Goal: Transaction & Acquisition: Book appointment/travel/reservation

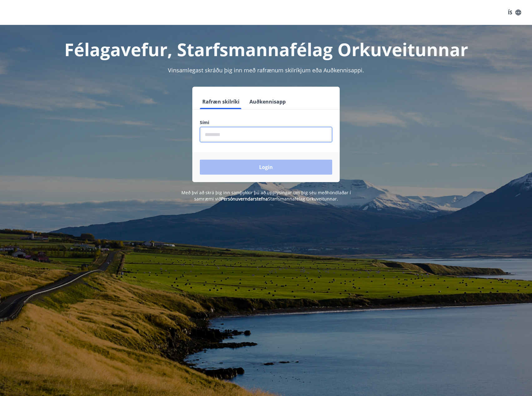
click at [247, 137] on input "phone" at bounding box center [266, 134] width 132 height 15
type input "********"
click at [286, 172] on button "Login" at bounding box center [266, 167] width 132 height 15
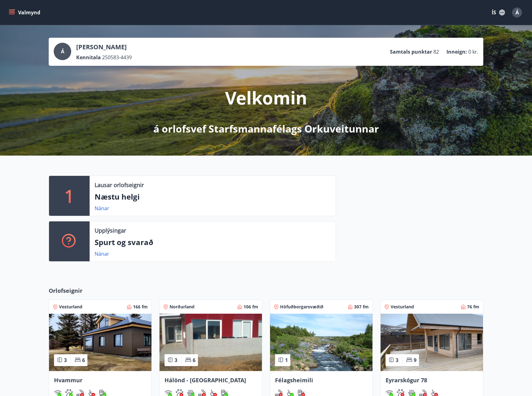
click at [13, 16] on button "Valmynd" at bounding box center [24, 12] width 35 height 11
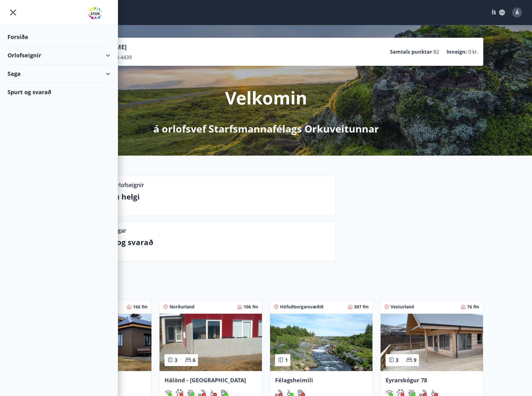
click at [109, 54] on div "Orlofseignir" at bounding box center [58, 55] width 103 height 18
click at [32, 85] on div "Bókunardagatal" at bounding box center [58, 84] width 93 height 13
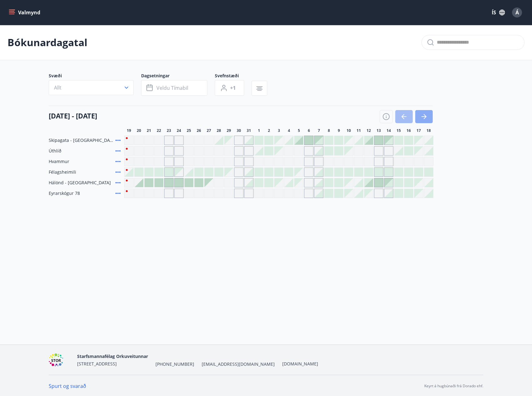
click at [424, 116] on icon "button" at bounding box center [423, 116] width 5 height 1
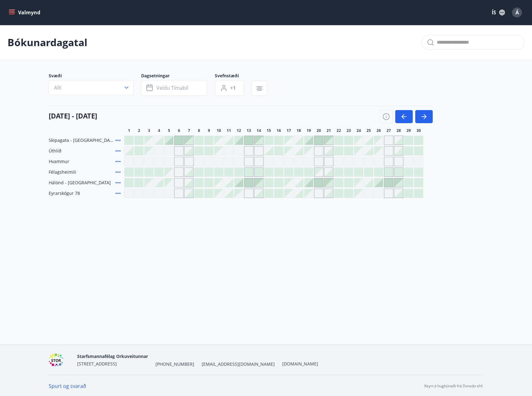
click at [240, 142] on div at bounding box center [238, 140] width 9 height 9
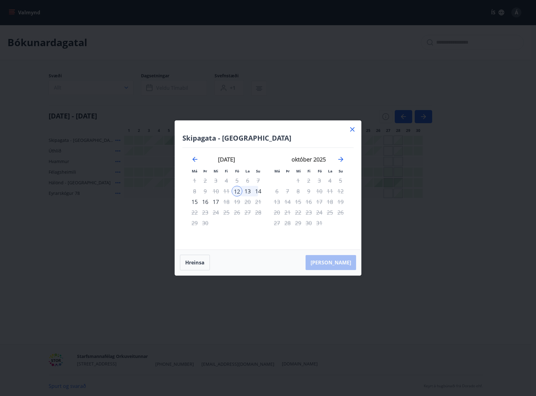
click at [257, 191] on div "14" at bounding box center [258, 191] width 11 height 11
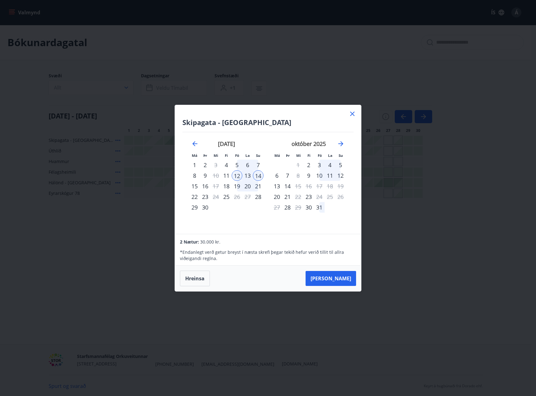
click at [351, 113] on icon at bounding box center [352, 113] width 7 height 7
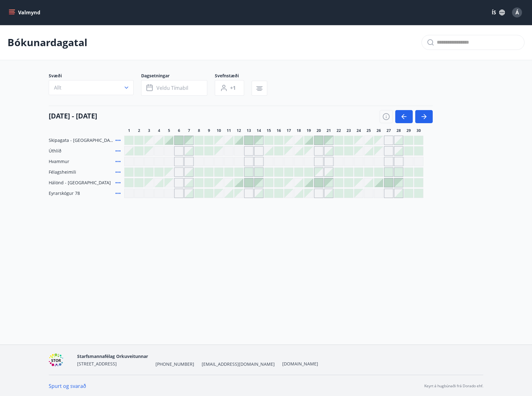
click at [379, 185] on div at bounding box center [378, 182] width 9 height 9
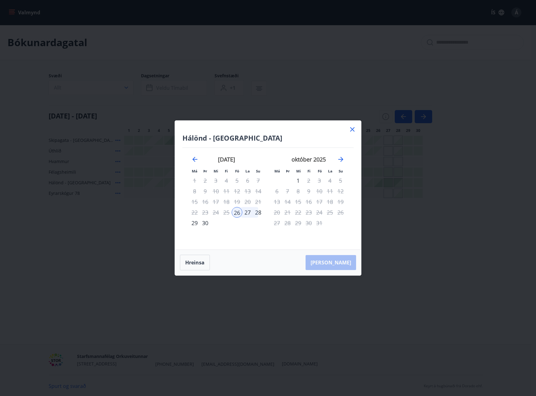
click at [258, 213] on div "28" at bounding box center [258, 212] width 11 height 11
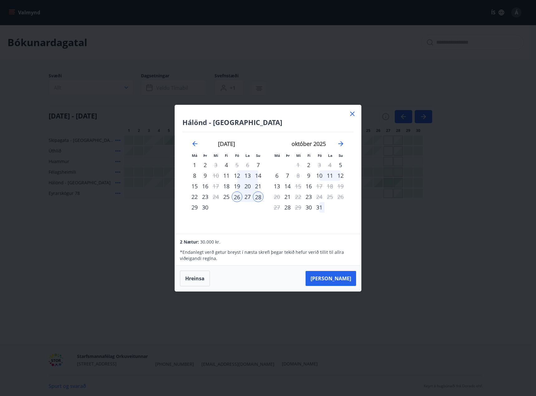
click at [351, 115] on icon at bounding box center [352, 114] width 4 height 4
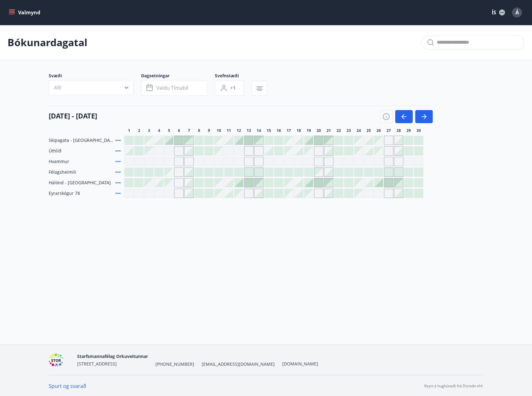
click at [11, 10] on icon "menu" at bounding box center [12, 12] width 6 height 6
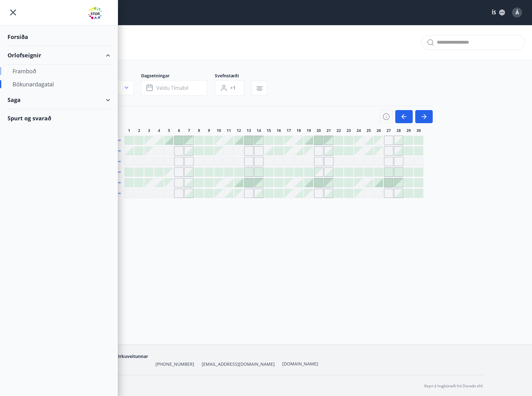
click at [31, 71] on div "Framboð" at bounding box center [58, 71] width 93 height 13
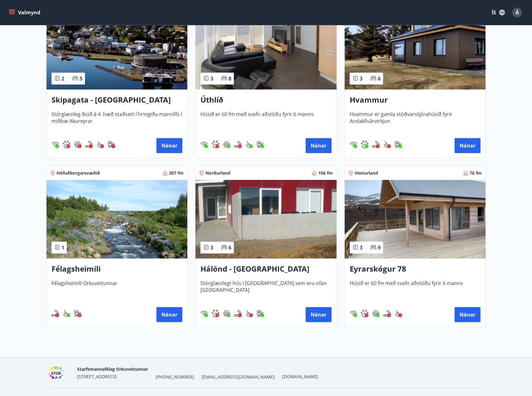
scroll to position [160, 0]
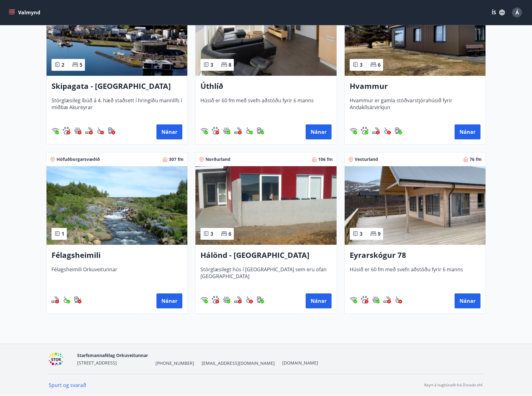
click at [258, 202] on img at bounding box center [265, 205] width 141 height 79
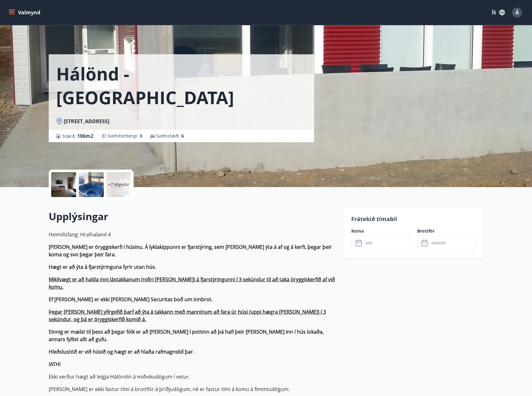
click at [122, 186] on p "+7 Myndir" at bounding box center [118, 185] width 21 height 6
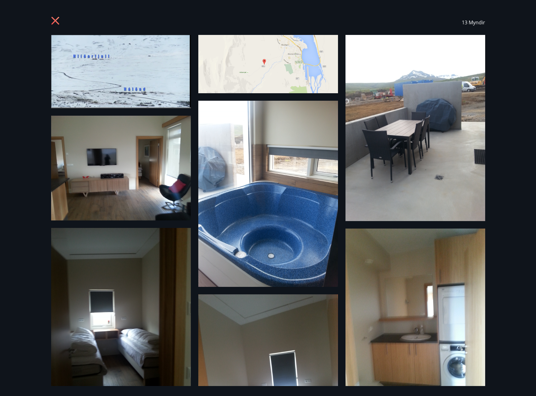
click at [55, 22] on icon at bounding box center [56, 22] width 10 height 10
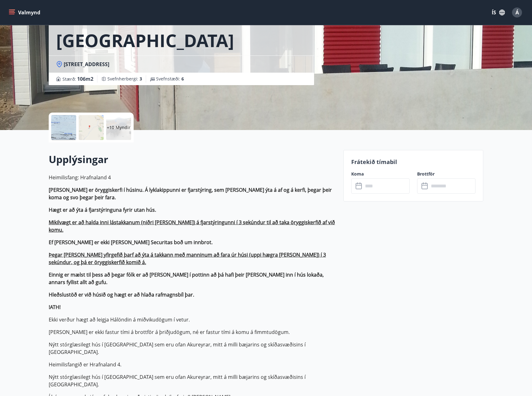
scroll to position [62, 0]
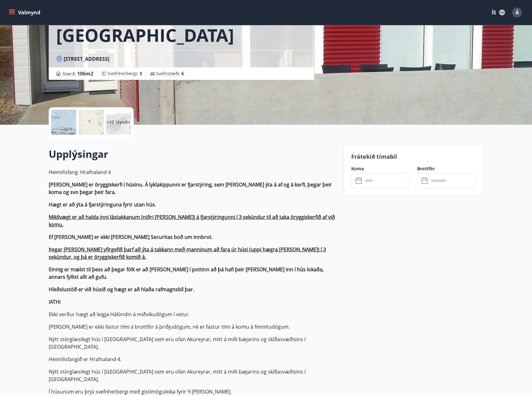
click at [389, 175] on input "text" at bounding box center [386, 180] width 46 height 15
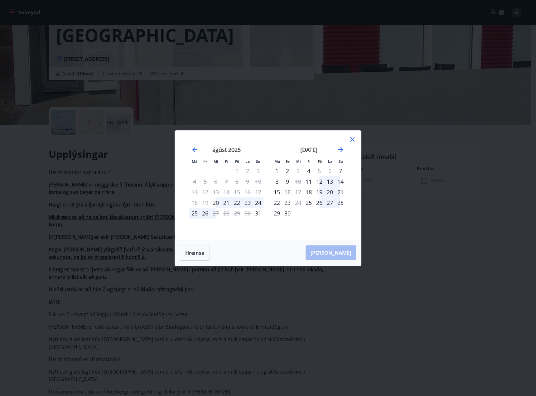
click at [353, 136] on icon at bounding box center [352, 139] width 7 height 7
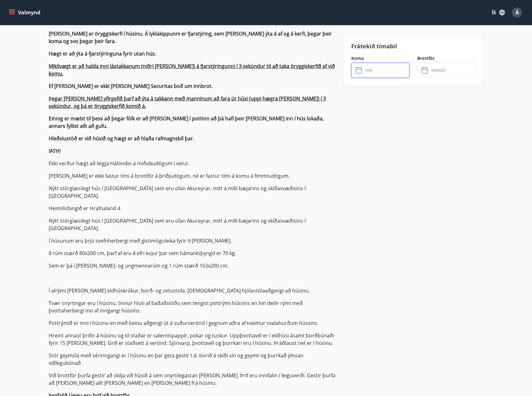
scroll to position [218, 0]
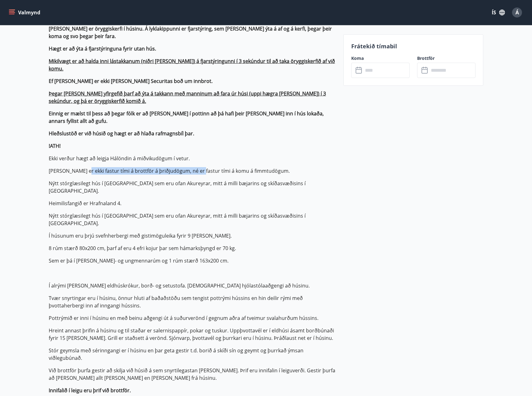
drag, startPoint x: 85, startPoint y: 170, endPoint x: 199, endPoint y: 170, distance: 113.5
click at [199, 170] on p "[PERSON_NAME] er ekki fastur tími á brottför á þriðjudögum, né er fastur tími á…" at bounding box center [192, 170] width 287 height 7
drag, startPoint x: 69, startPoint y: 183, endPoint x: 201, endPoint y: 182, distance: 132.0
click at [201, 182] on p "Nýtt stórglæsilegt hús í [GEOGRAPHIC_DATA] sem eru ofan Akureyrar, mitt á milli…" at bounding box center [192, 187] width 287 height 15
click at [134, 189] on p "Heimilisfang: Hrafnaland 4 [PERSON_NAME] er öryggiskerfi í húsinu. Á lyklakippu…" at bounding box center [192, 254] width 287 height 484
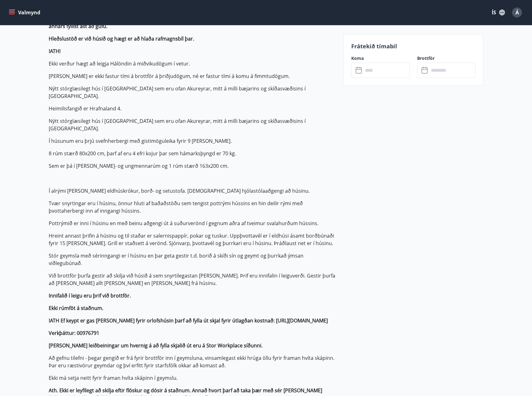
scroll to position [312, 0]
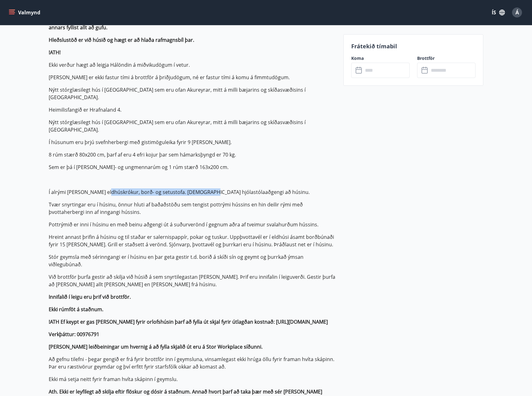
drag, startPoint x: 107, startPoint y: 177, endPoint x: 207, endPoint y: 177, distance: 99.5
click at [207, 188] on p "Í alrými [PERSON_NAME] eldhúskrókur, borð- og setustofa. [DEMOGRAPHIC_DATA] hjó…" at bounding box center [192, 191] width 287 height 7
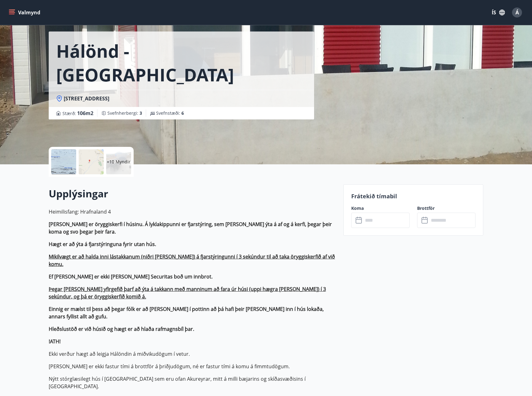
scroll to position [0, 0]
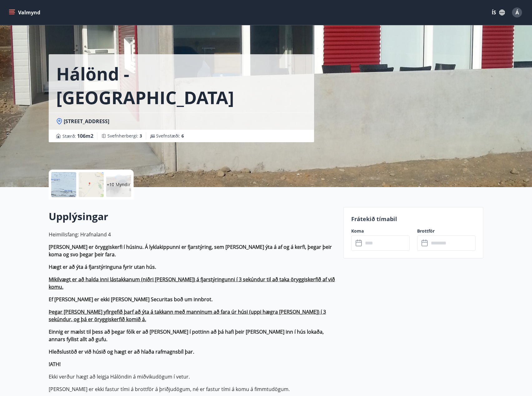
click at [28, 15] on button "Valmynd" at bounding box center [24, 12] width 35 height 11
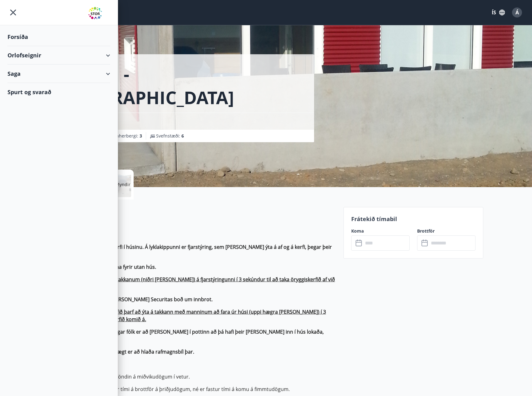
click at [29, 56] on div "Orlofseignir" at bounding box center [58, 55] width 103 height 18
click at [25, 71] on div "Framboð" at bounding box center [58, 71] width 93 height 13
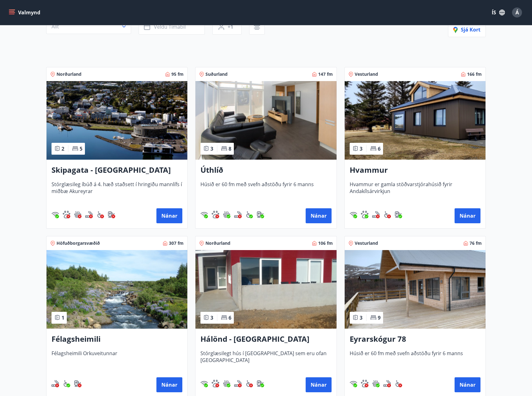
scroll to position [94, 0]
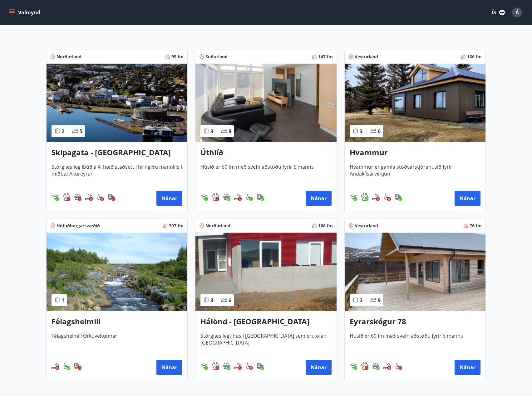
click at [265, 128] on img at bounding box center [265, 103] width 141 height 79
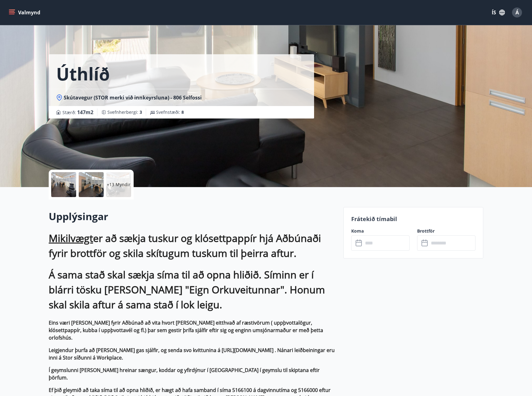
click at [390, 243] on input "text" at bounding box center [386, 243] width 46 height 15
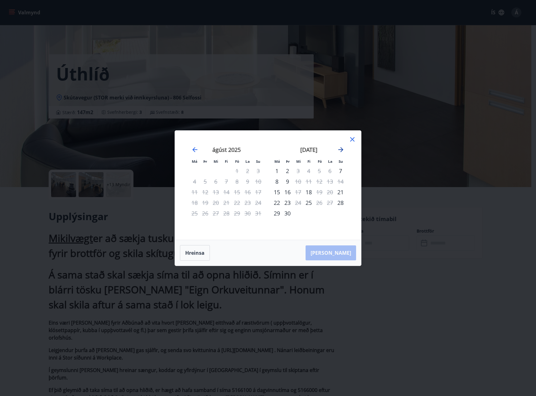
click at [340, 149] on icon "Move forward to switch to the next month." at bounding box center [340, 149] width 5 height 5
click at [344, 149] on div "október 2025 1 2 3 4 5 6 7 8 9 10 11 12 13 14 15 16 17 18 19 20 21 22 23 24 25 …" at bounding box center [267, 185] width 171 height 94
click at [194, 149] on icon "Move backward to switch to the previous month." at bounding box center [194, 149] width 5 height 5
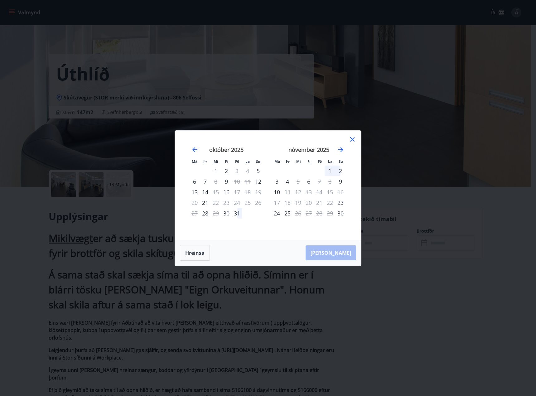
click at [354, 140] on icon at bounding box center [352, 139] width 7 height 7
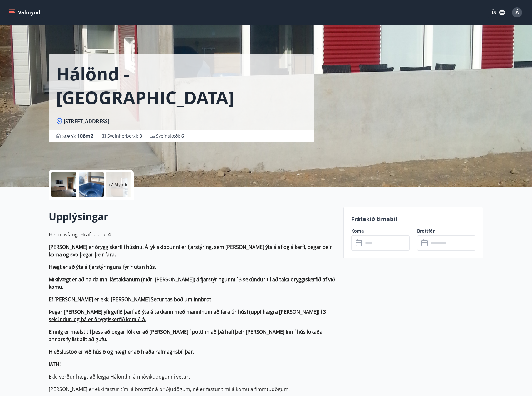
click at [21, 9] on button "Valmynd" at bounding box center [24, 12] width 35 height 11
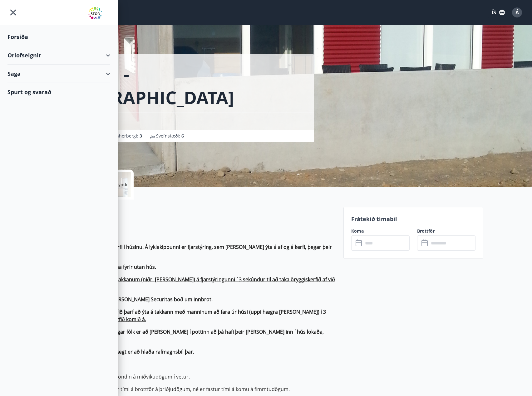
click at [25, 55] on div "Orlofseignir" at bounding box center [58, 55] width 103 height 18
click at [20, 70] on div "Framboð" at bounding box center [58, 71] width 93 height 13
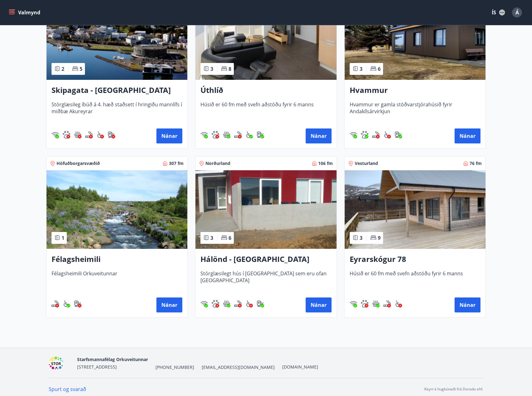
click at [101, 92] on h3 "Skipagata - [GEOGRAPHIC_DATA]" at bounding box center [116, 90] width 131 height 11
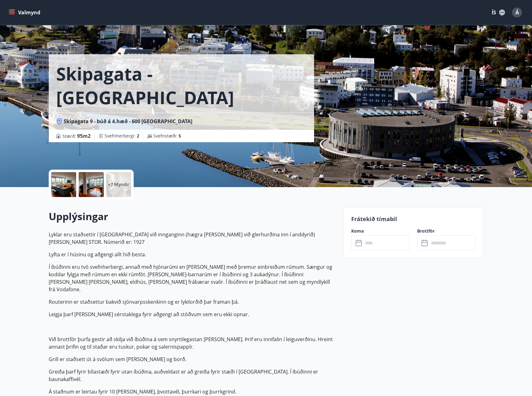
click at [383, 246] on input "text" at bounding box center [386, 243] width 46 height 15
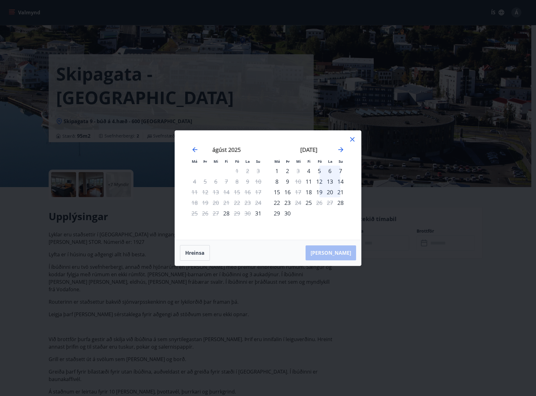
click at [354, 139] on icon at bounding box center [352, 139] width 7 height 7
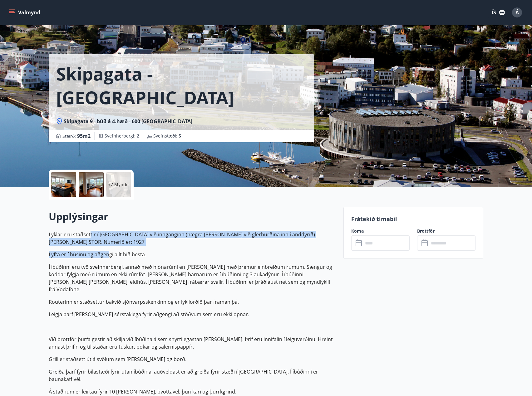
drag, startPoint x: 103, startPoint y: 245, endPoint x: 118, endPoint y: 260, distance: 21.4
click at [112, 252] on p "Lyklar eru staðsettir í [GEOGRAPHIC_DATA] við innganginn (hægra [PERSON_NAME] v…" at bounding box center [192, 379] width 287 height 297
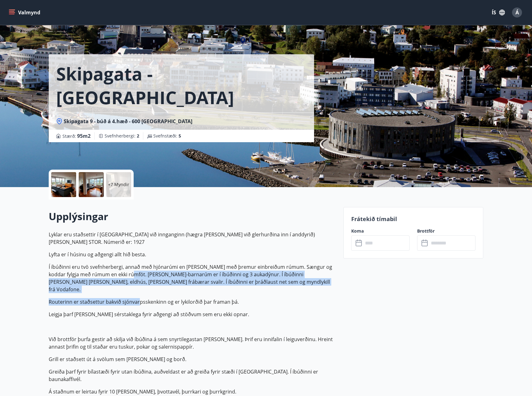
drag, startPoint x: 139, startPoint y: 289, endPoint x: 114, endPoint y: 255, distance: 42.0
click at [118, 259] on p "Lyklar eru staðsettir í [GEOGRAPHIC_DATA] við innganginn (hægra [PERSON_NAME] v…" at bounding box center [192, 379] width 287 height 297
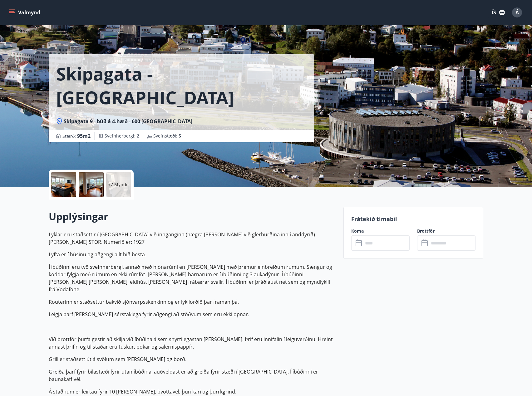
click at [114, 255] on p "Lyklar eru staðsettir í [GEOGRAPHIC_DATA] við innganginn (hægra [PERSON_NAME] v…" at bounding box center [192, 379] width 287 height 297
click at [26, 14] on button "Valmynd" at bounding box center [24, 12] width 35 height 11
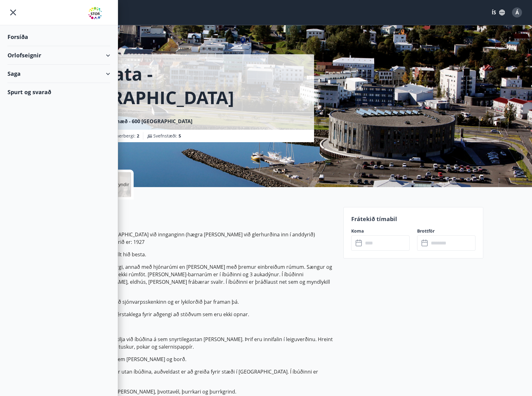
click at [25, 56] on div "Orlofseignir" at bounding box center [58, 55] width 103 height 18
click at [22, 70] on div "Framboð" at bounding box center [58, 71] width 93 height 13
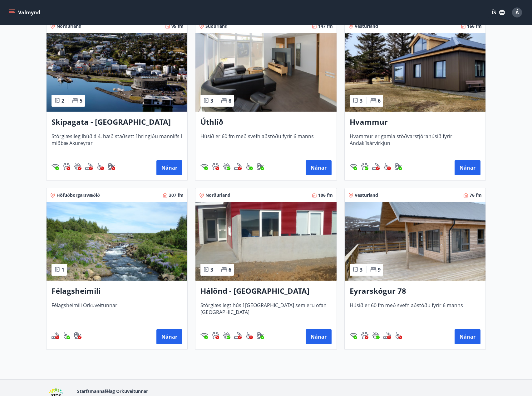
scroll to position [125, 0]
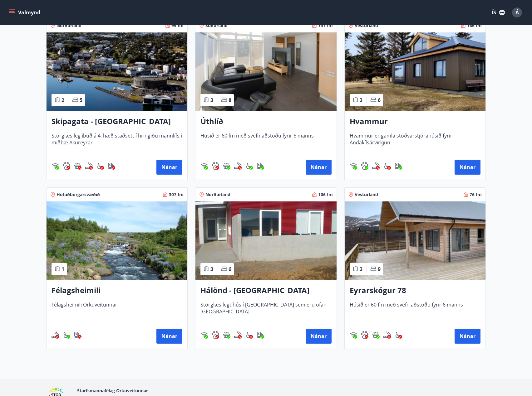
click at [424, 228] on img at bounding box center [414, 241] width 141 height 79
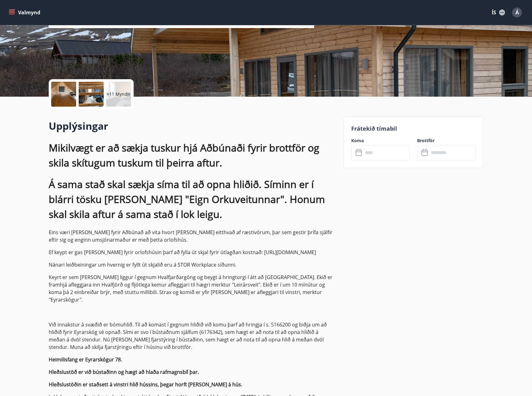
scroll to position [125, 0]
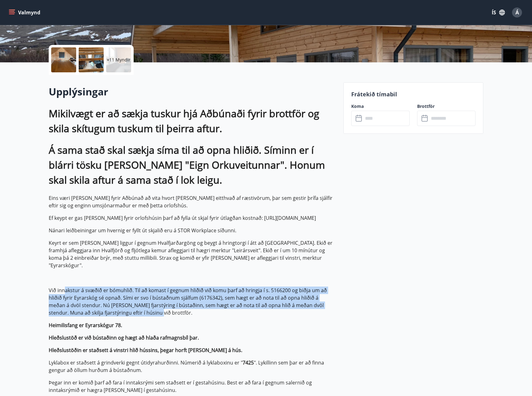
drag, startPoint x: 64, startPoint y: 281, endPoint x: 152, endPoint y: 306, distance: 91.1
click at [134, 305] on p "Við innakstur á svæðið er bómuhlið. Til að komast í gegnum hliðið við komu þarf…" at bounding box center [192, 302] width 287 height 30
drag, startPoint x: 150, startPoint y: 306, endPoint x: 82, endPoint y: 286, distance: 70.7
click at [84, 287] on p "Við innakstur á svæðið er bómuhlið. Til að komast í gegnum hliðið við komu þarf…" at bounding box center [192, 302] width 287 height 30
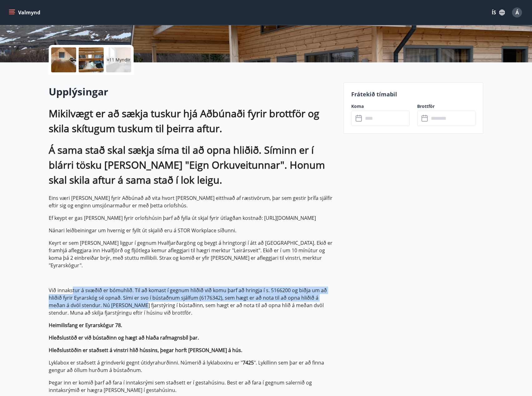
drag, startPoint x: 78, startPoint y: 285, endPoint x: 133, endPoint y: 300, distance: 57.0
click at [131, 300] on p "Við innakstur á svæðið er bómuhlið. Til að komast í gegnum hliðið við komu þarf…" at bounding box center [192, 302] width 287 height 30
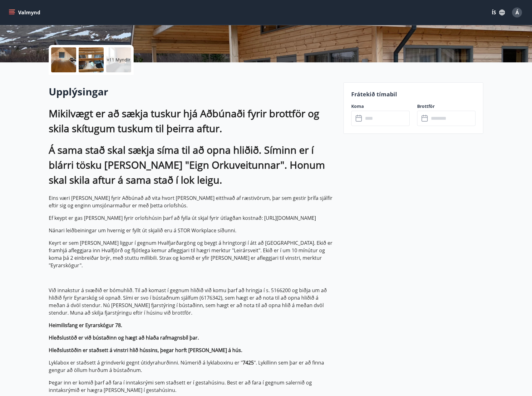
click at [133, 300] on p "Við innakstur á svæðið er bómuhlið. Til að komast í gegnum hliðið við komu þarf…" at bounding box center [192, 302] width 287 height 30
drag, startPoint x: 135, startPoint y: 305, endPoint x: 82, endPoint y: 284, distance: 57.1
click at [100, 293] on p "Við innakstur á svæðið er bómuhlið. Til að komast í gegnum hliðið við komu þarf…" at bounding box center [192, 302] width 287 height 30
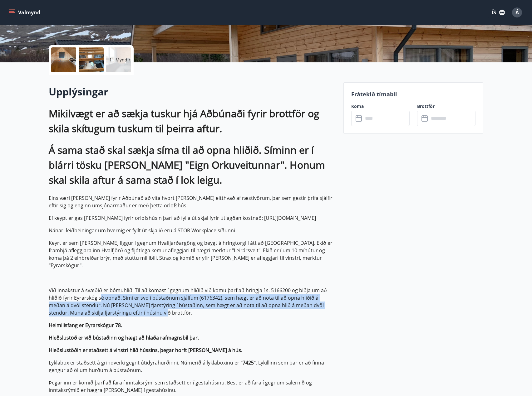
click at [83, 287] on p "Við innakstur á svæðið er bómuhlið. Til að komast í gegnum hliðið við komu þarf…" at bounding box center [192, 302] width 287 height 30
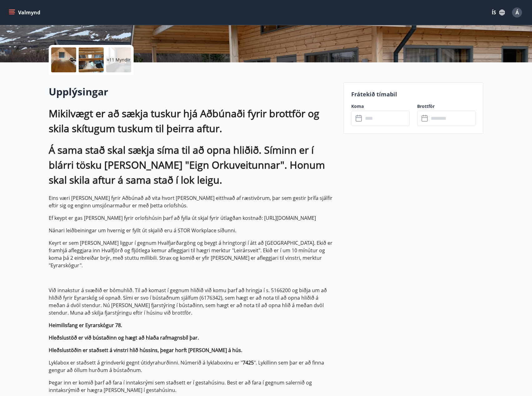
click at [81, 287] on p "Við innakstur á svæðið er bómuhlið. Til að komast í gegnum hliðið við komu þarf…" at bounding box center [192, 302] width 287 height 30
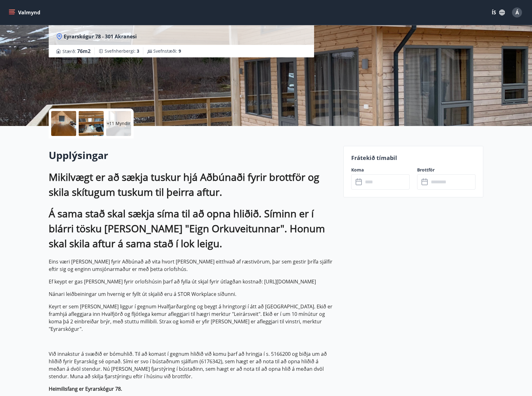
scroll to position [0, 0]
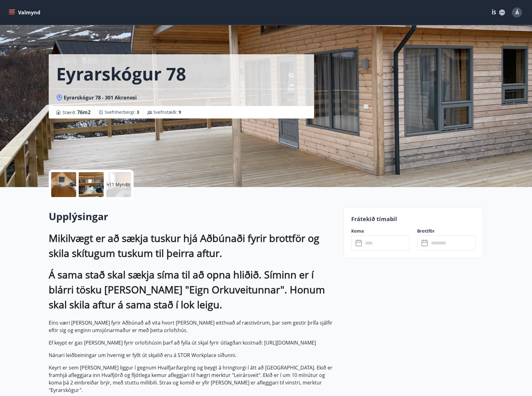
click at [31, 11] on button "Valmynd" at bounding box center [24, 12] width 35 height 11
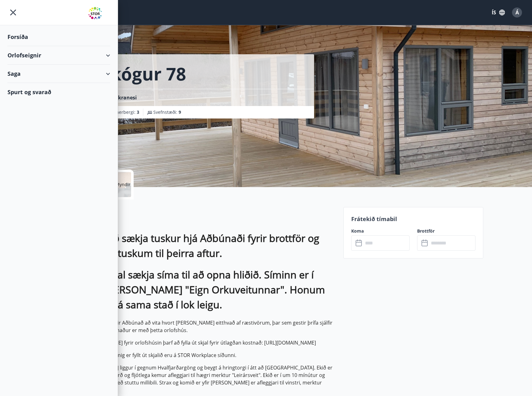
click at [19, 55] on div "Orlofseignir" at bounding box center [58, 55] width 103 height 18
click at [17, 71] on div "Framboð" at bounding box center [58, 71] width 93 height 13
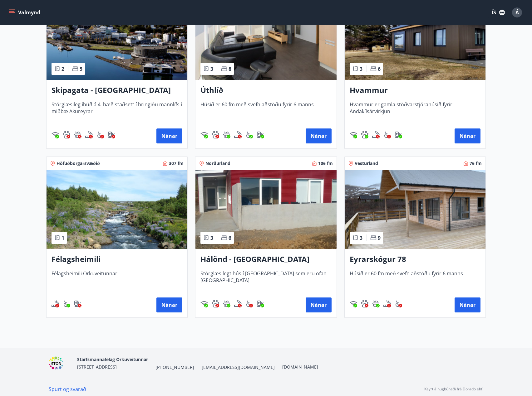
click at [267, 204] on img at bounding box center [265, 209] width 141 height 79
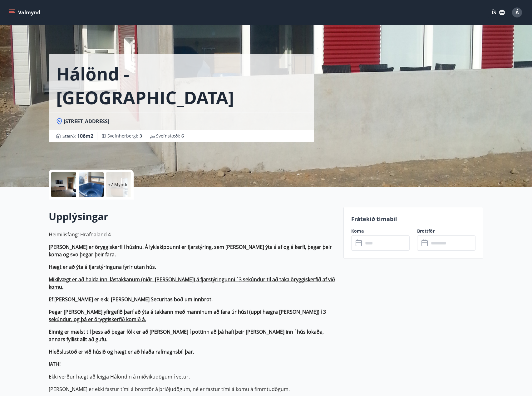
click at [374, 242] on input "text" at bounding box center [386, 243] width 46 height 15
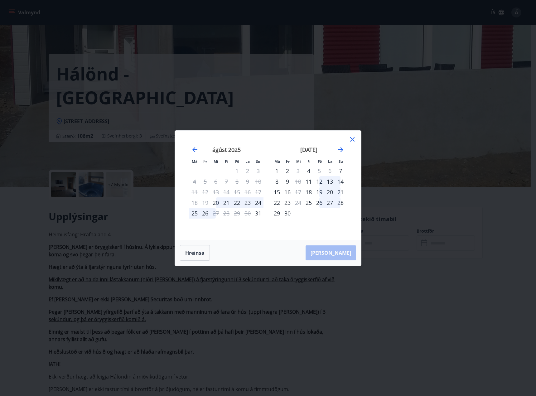
click at [351, 140] on icon at bounding box center [352, 139] width 7 height 7
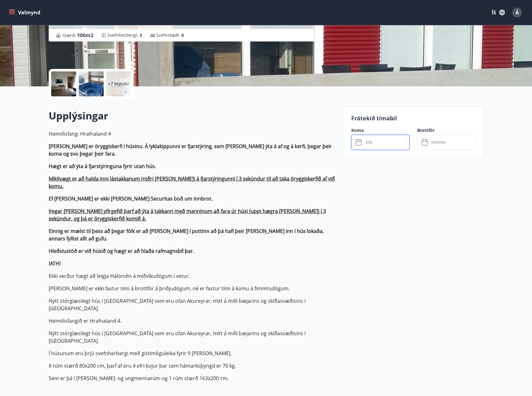
scroll to position [7, 0]
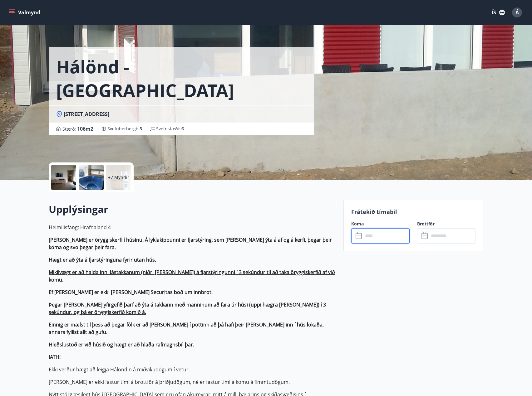
click at [382, 235] on input "text" at bounding box center [386, 235] width 46 height 15
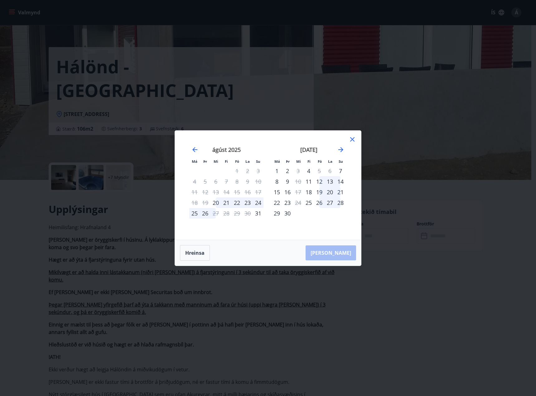
click at [321, 202] on div "26" at bounding box center [319, 202] width 11 height 11
click at [338, 202] on div "28" at bounding box center [340, 202] width 11 height 11
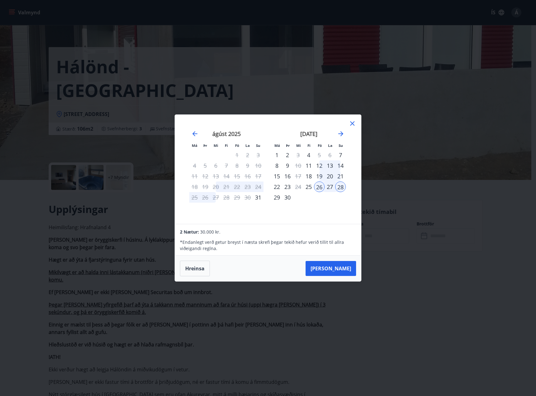
click at [351, 121] on icon at bounding box center [352, 123] width 7 height 7
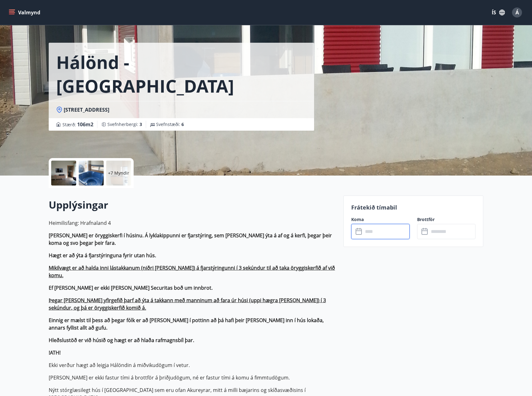
scroll to position [0, 0]
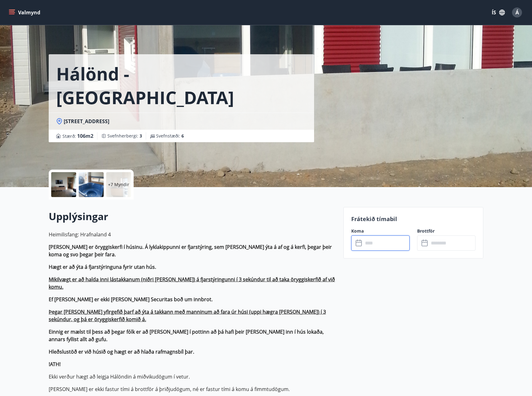
click at [376, 244] on input "text" at bounding box center [386, 243] width 46 height 15
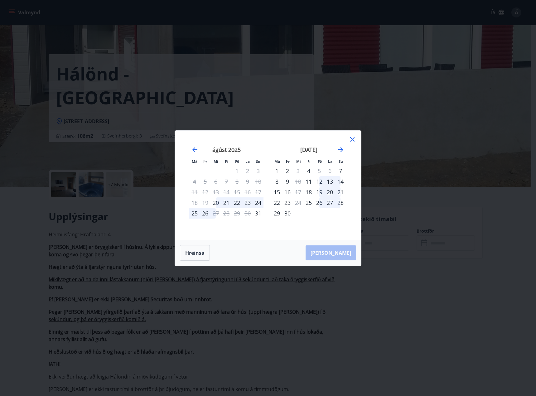
click at [321, 204] on div "26" at bounding box center [319, 202] width 11 height 11
click at [340, 203] on div "28" at bounding box center [340, 202] width 11 height 11
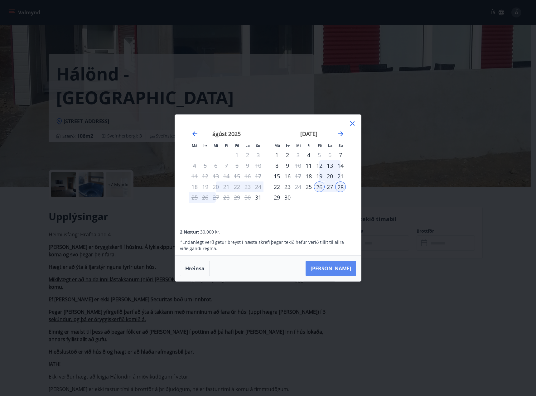
click at [339, 268] on button "[PERSON_NAME]" at bounding box center [331, 268] width 51 height 15
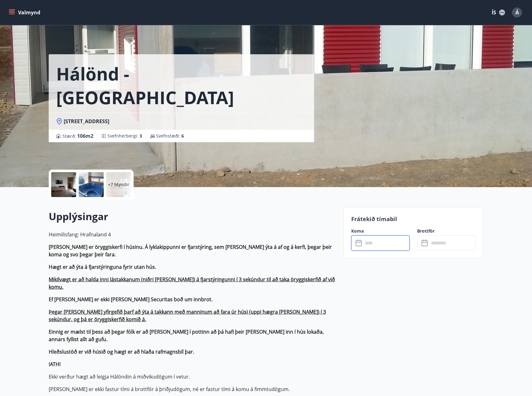
type input "******"
click at [448, 300] on button "Greiða" at bounding box center [446, 300] width 58 height 15
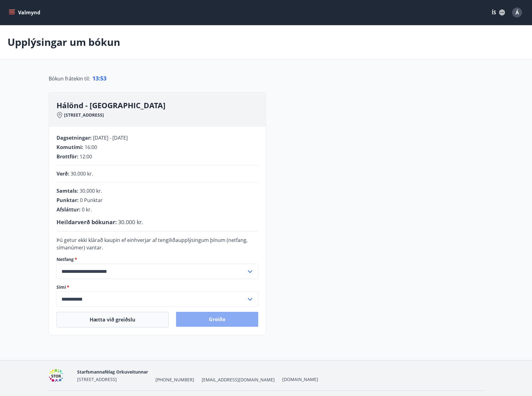
click at [223, 321] on button "Greiða" at bounding box center [217, 319] width 82 height 15
